Goal: Information Seeking & Learning: Learn about a topic

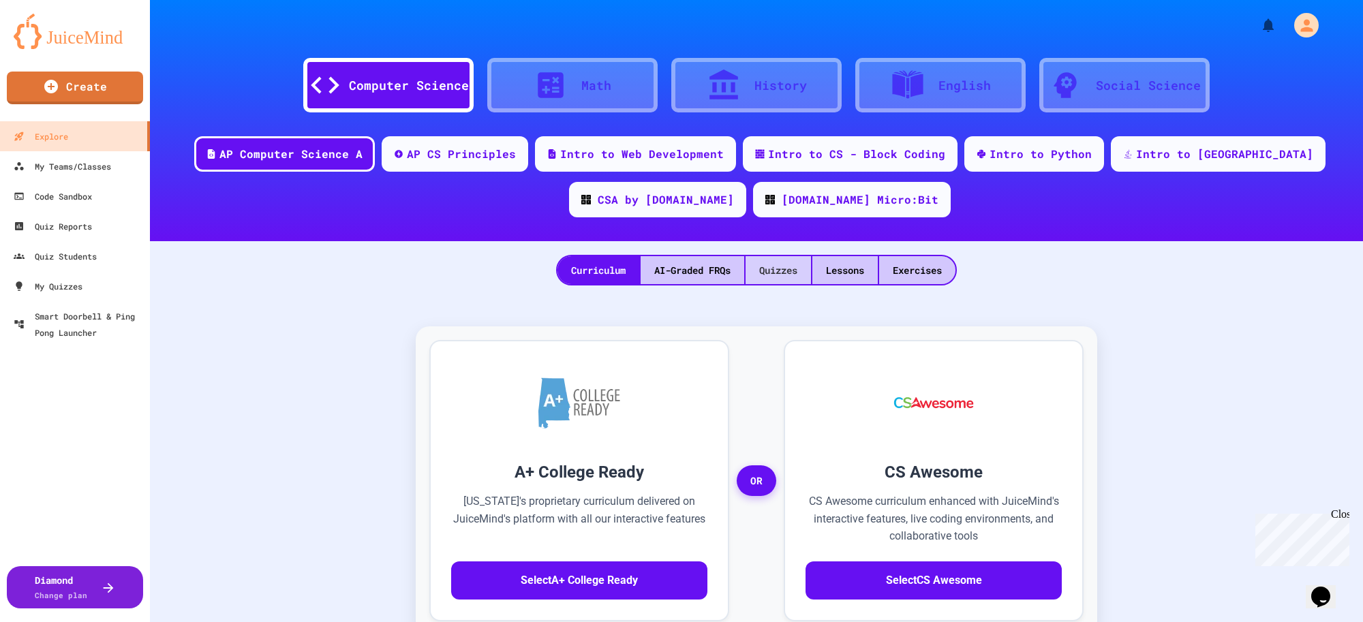
click at [780, 261] on div "Quizzes" at bounding box center [778, 270] width 65 height 28
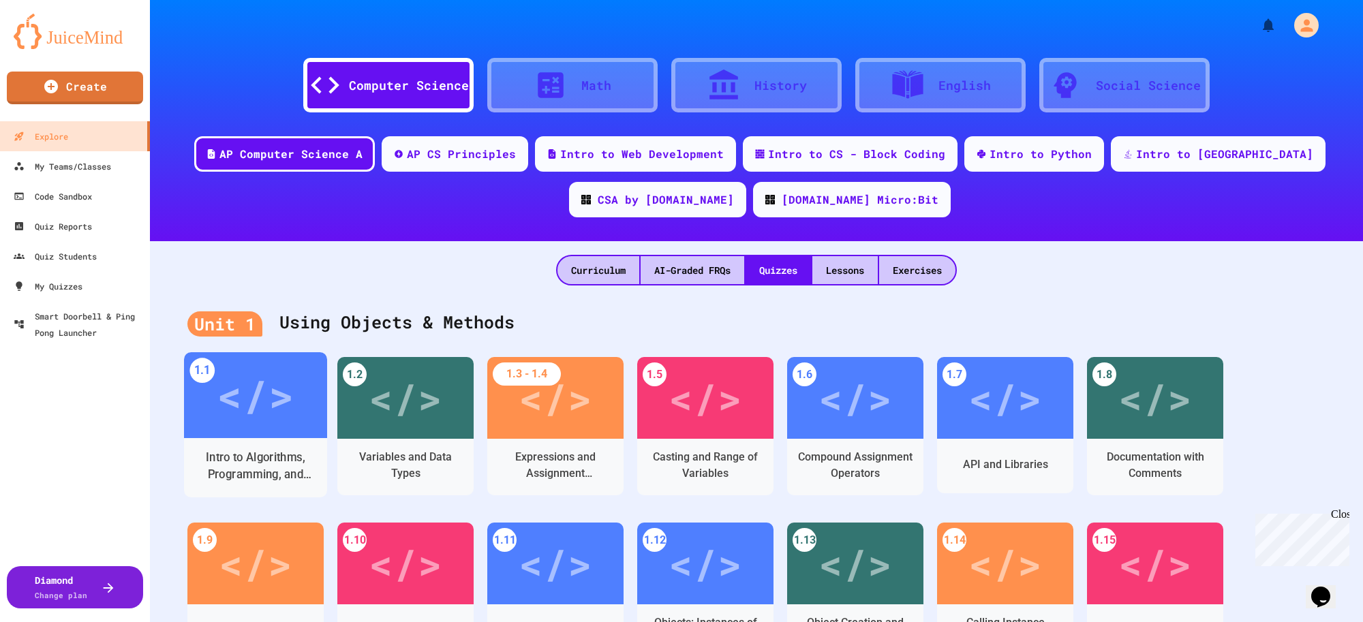
click at [257, 412] on div "</>" at bounding box center [255, 395] width 77 height 65
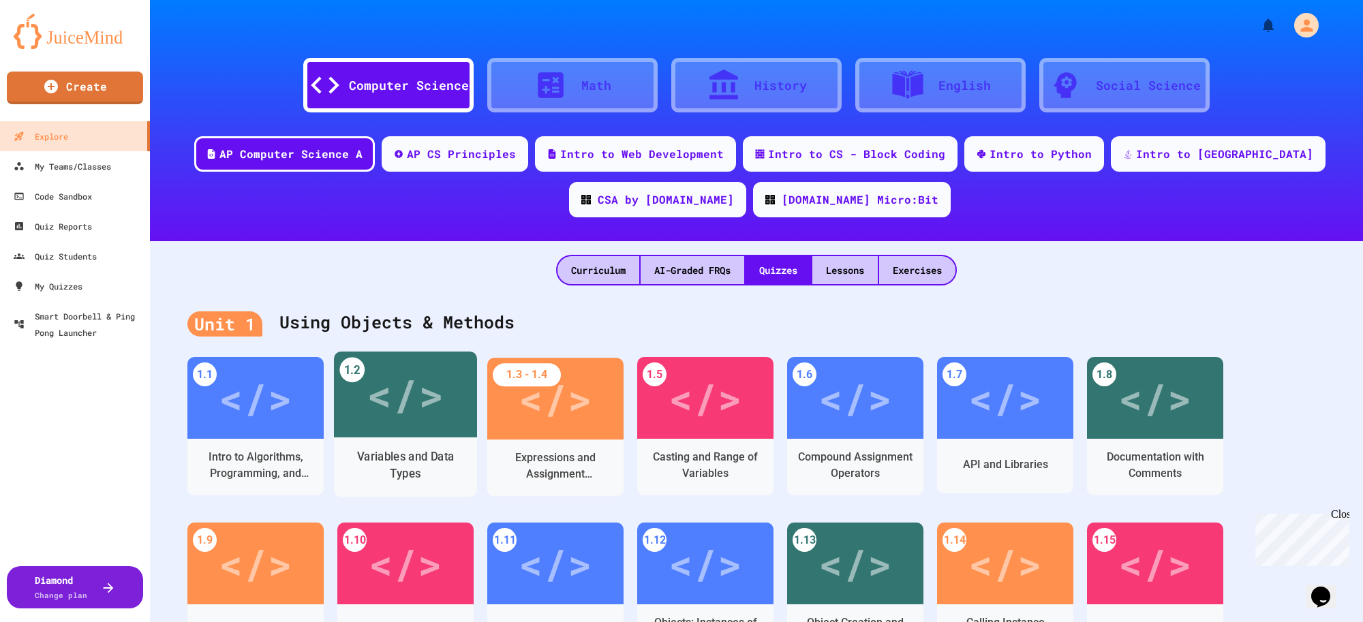
scroll to position [85, 0]
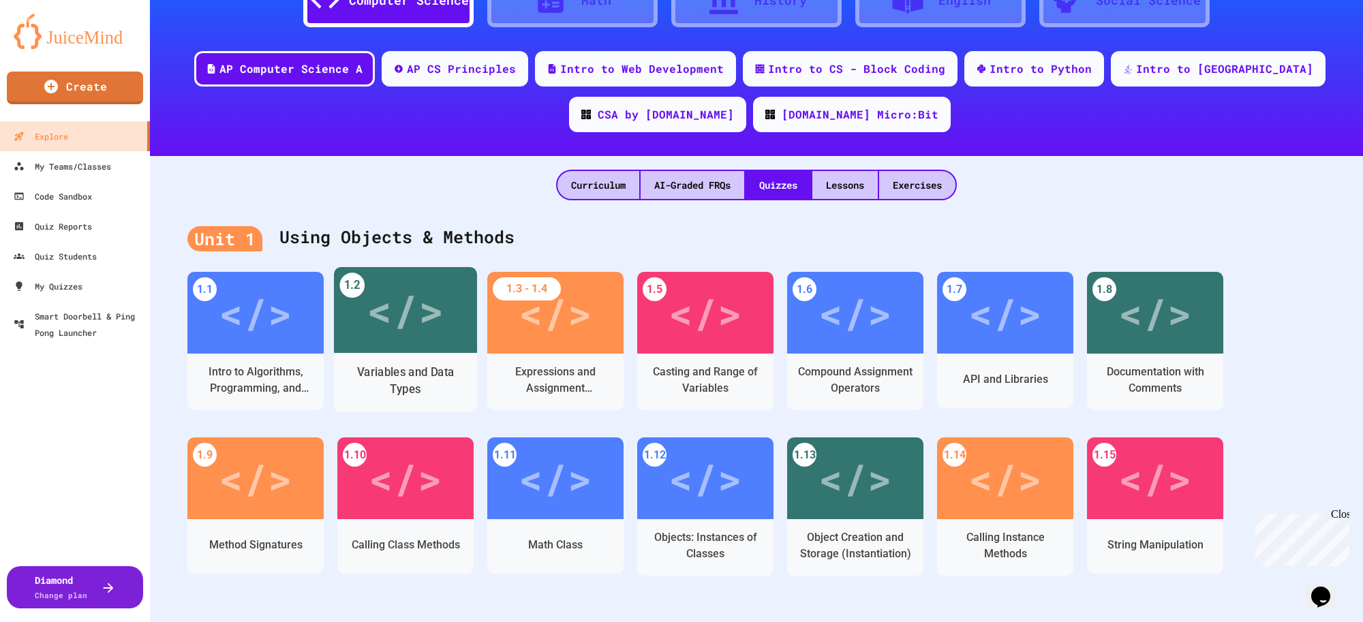
click at [410, 324] on div "</>" at bounding box center [405, 310] width 77 height 65
